Goal: Information Seeking & Learning: Learn about a topic

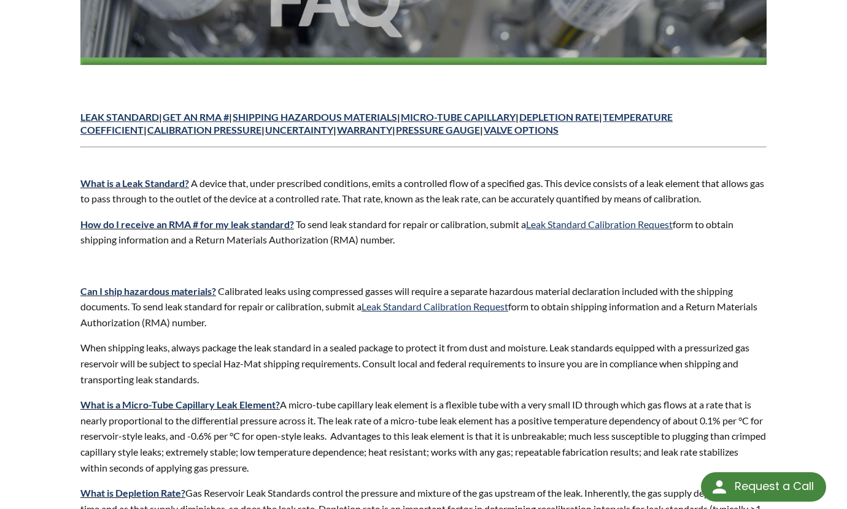
scroll to position [307, 0]
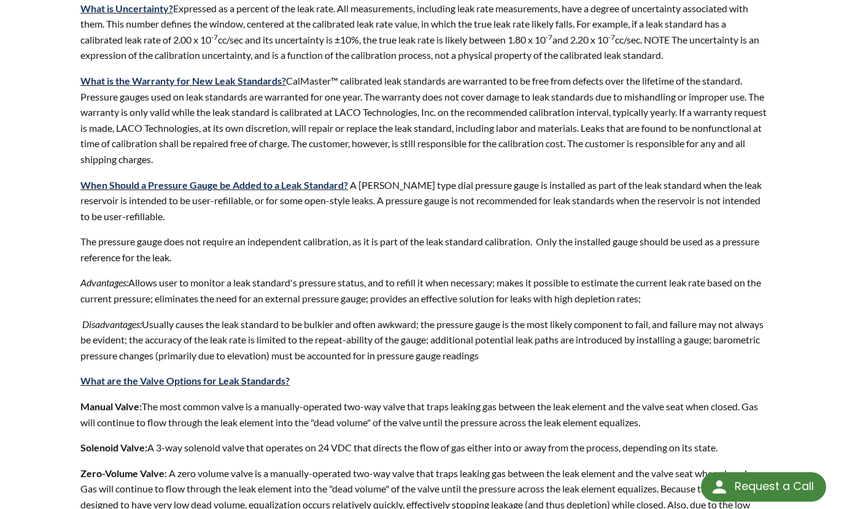
scroll to position [1411, 0]
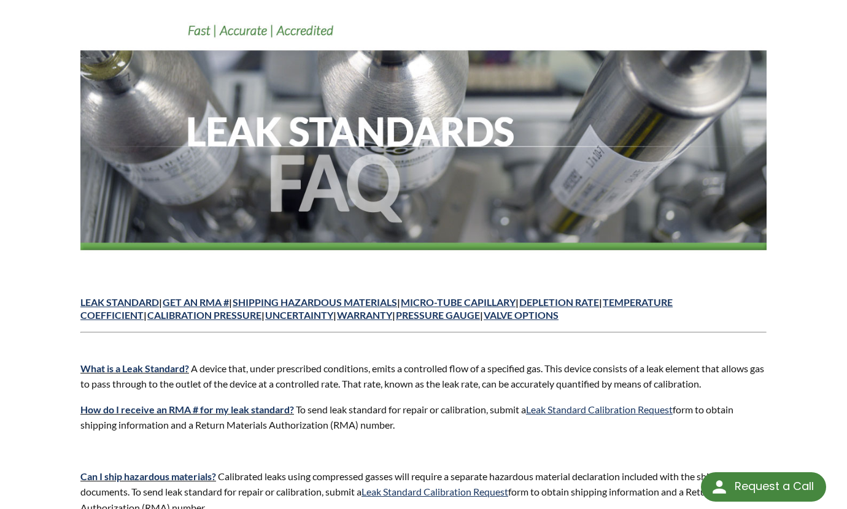
scroll to position [0, 0]
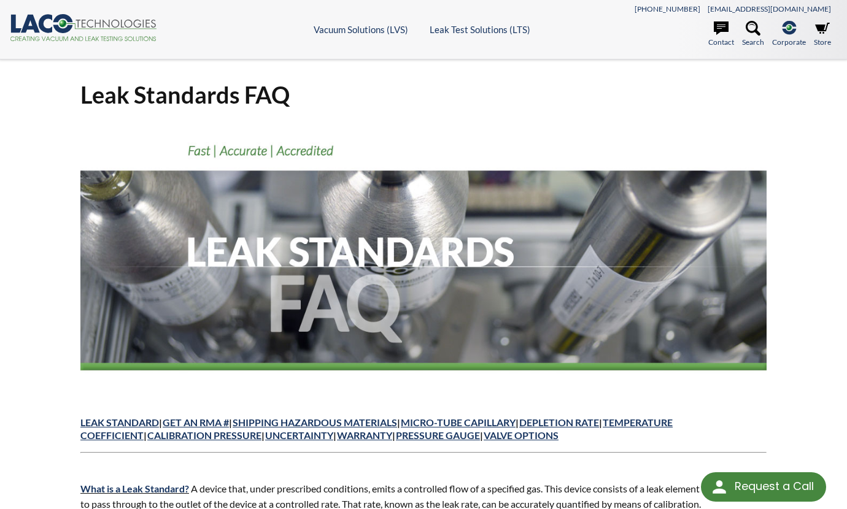
drag, startPoint x: 60, startPoint y: 326, endPoint x: 52, endPoint y: 191, distance: 135.2
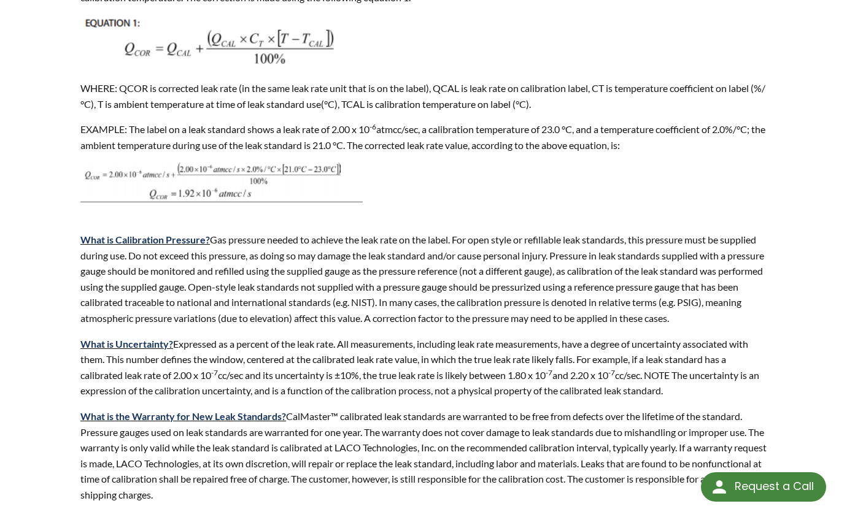
scroll to position [1288, 0]
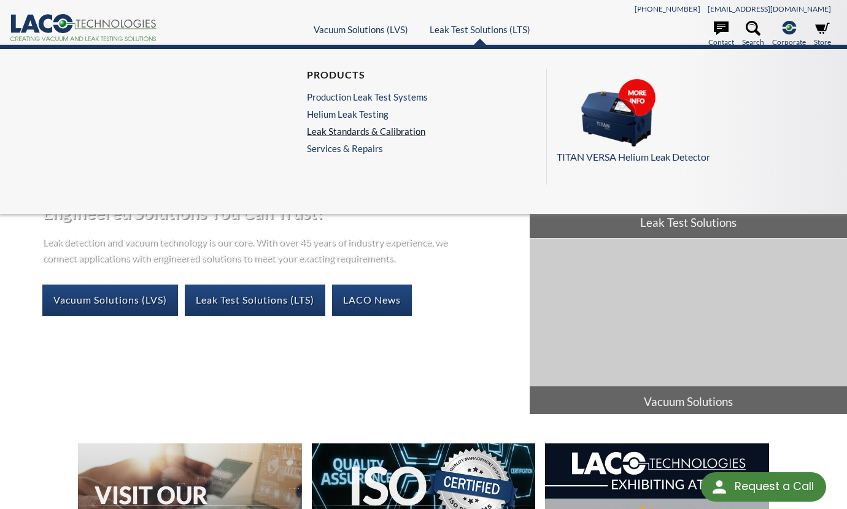
click at [346, 134] on link "Leak Standards & Calibration" at bounding box center [367, 131] width 121 height 11
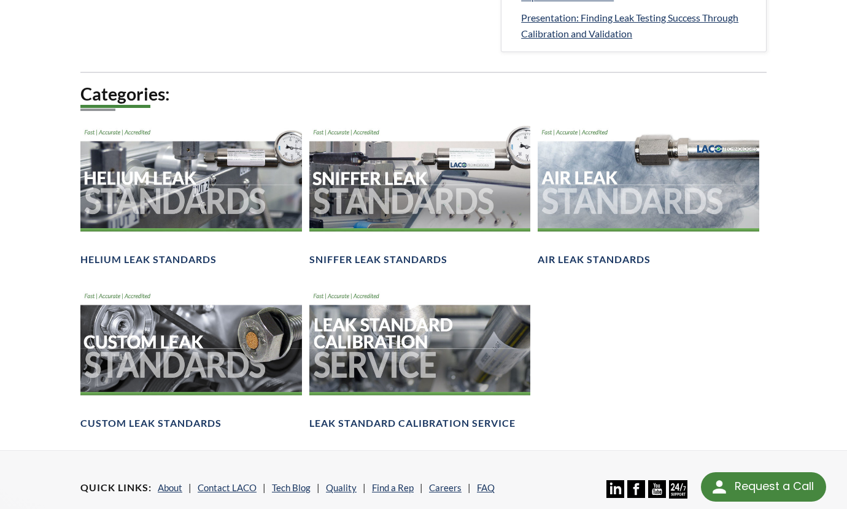
scroll to position [797, 0]
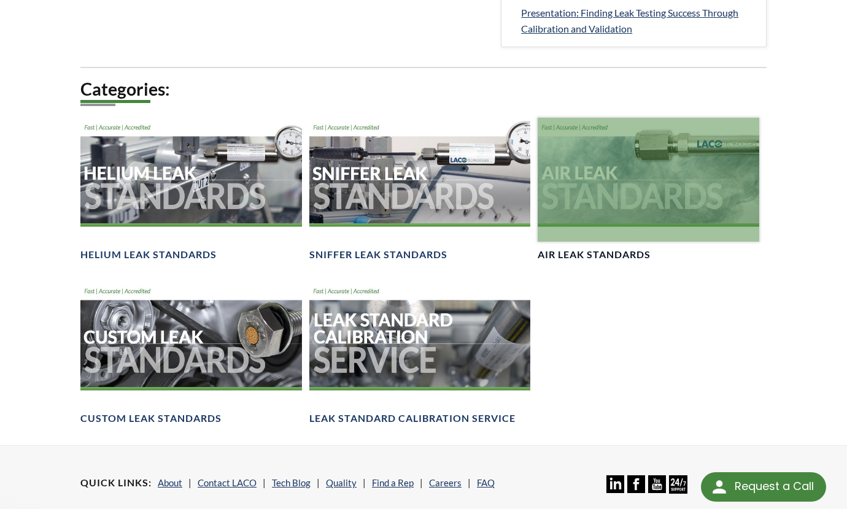
click at [651, 182] on div at bounding box center [647, 180] width 221 height 124
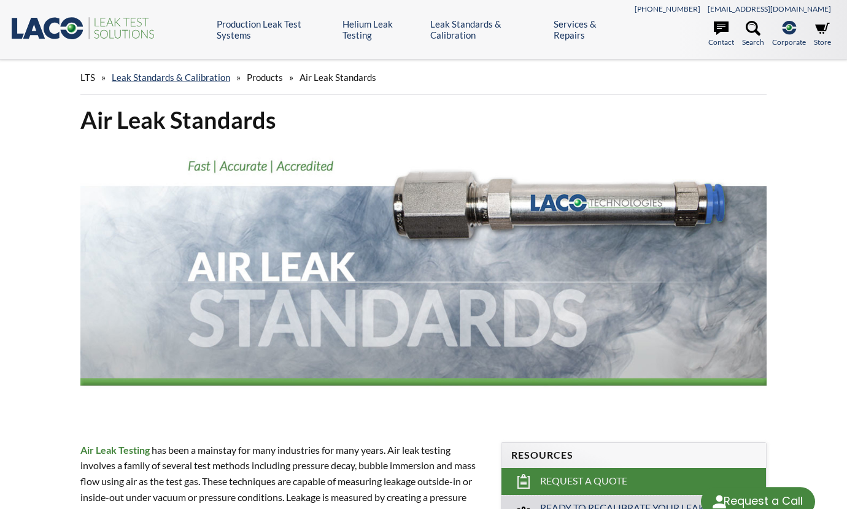
select select "Language Translate Widget"
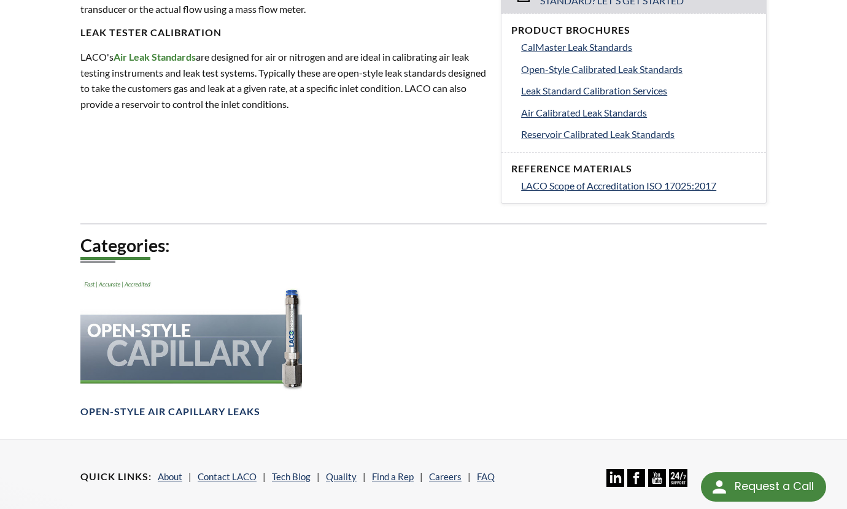
scroll to position [552, 0]
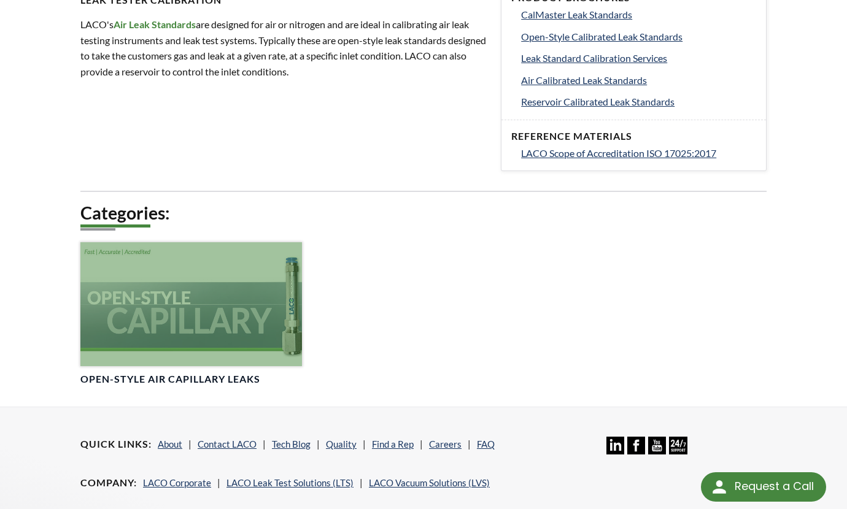
click at [147, 283] on div at bounding box center [190, 304] width 221 height 124
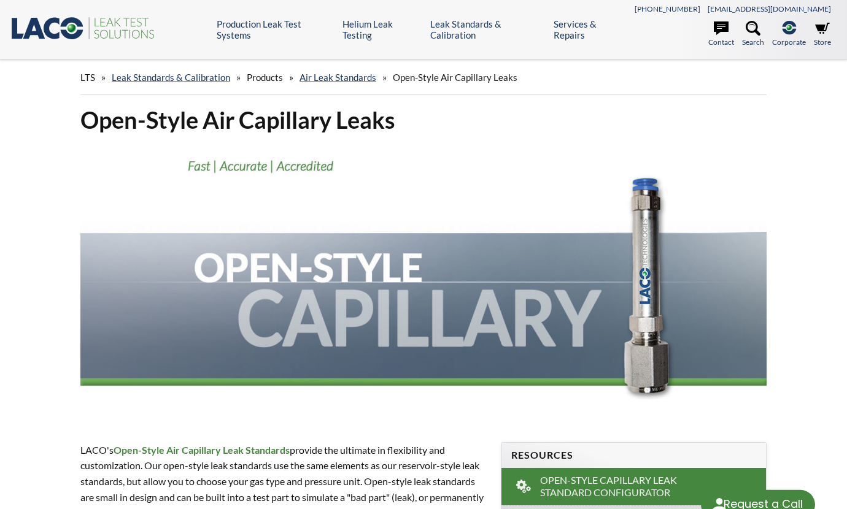
select select "Language Translate Widget"
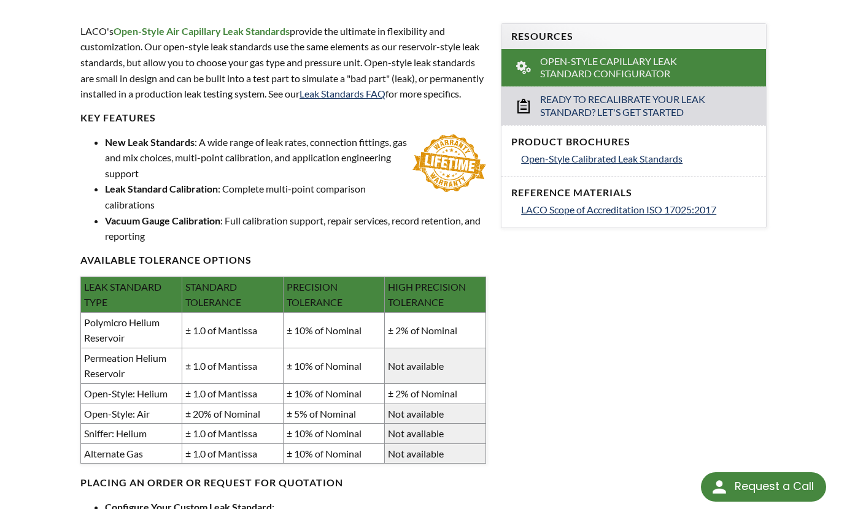
scroll to position [429, 0]
